Goal: Task Accomplishment & Management: Manage account settings

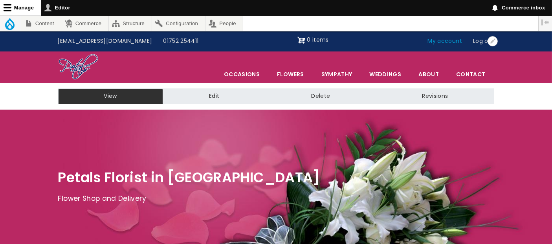
click at [450, 40] on link "My account" at bounding box center [446, 41] width 46 height 15
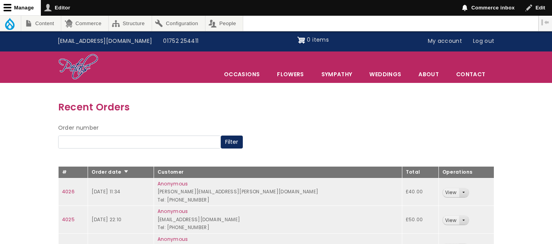
scroll to position [163, 0]
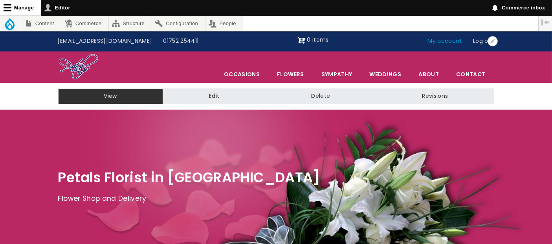
click at [452, 40] on link "My account" at bounding box center [446, 41] width 46 height 15
